Goal: Task Accomplishment & Management: Manage account settings

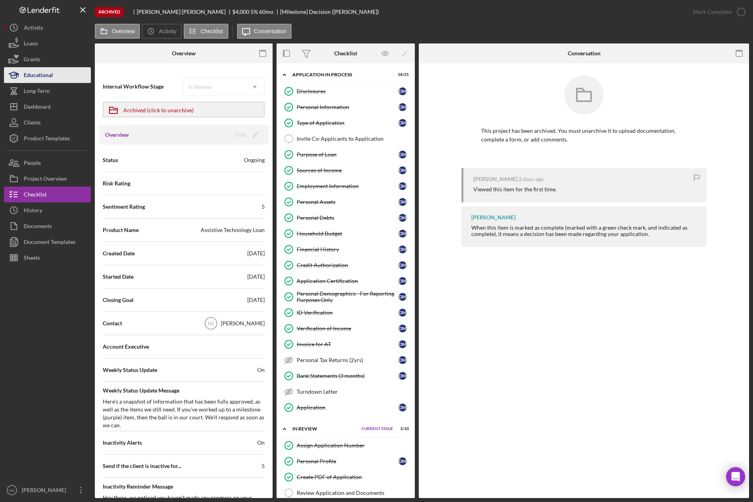
scroll to position [294, 0]
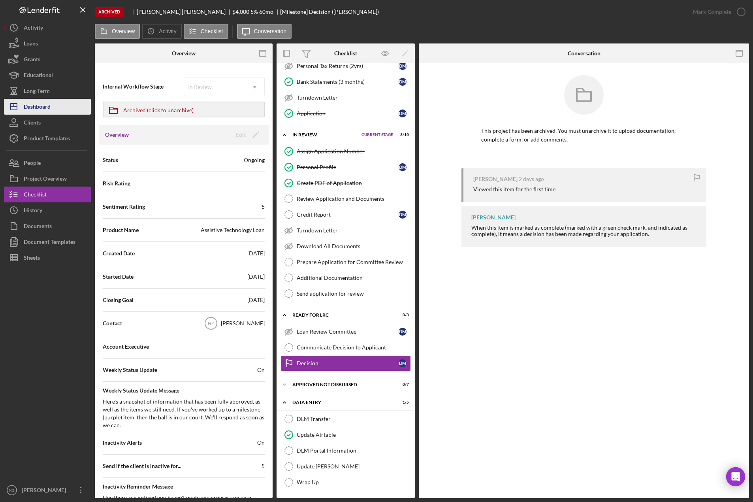
click at [48, 106] on div "Dashboard" at bounding box center [37, 108] width 27 height 18
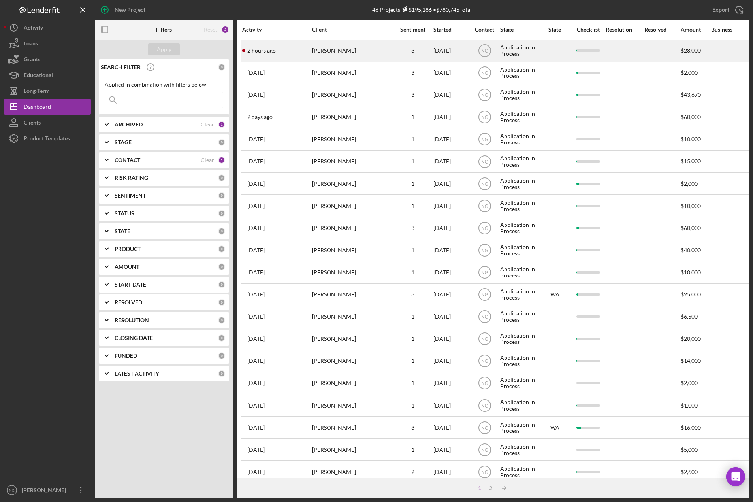
click at [314, 47] on div "[PERSON_NAME]" at bounding box center [351, 50] width 79 height 21
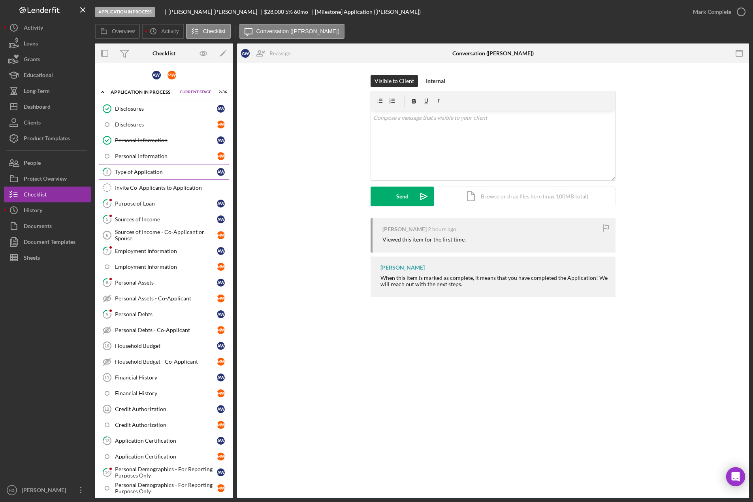
click at [152, 173] on div "Type of Application" at bounding box center [166, 172] width 102 height 6
